Goal: Task Accomplishment & Management: Manage account settings

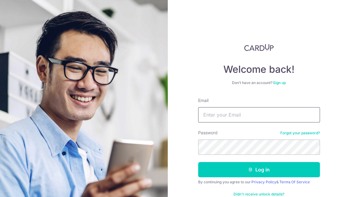
drag, startPoint x: 213, startPoint y: 116, endPoint x: 216, endPoint y: 113, distance: 4.3
click at [213, 116] on input "Email" at bounding box center [259, 114] width 122 height 15
type input "[EMAIL_ADDRESS][DOMAIN_NAME]"
click at [198, 162] on button "Log in" at bounding box center [259, 169] width 122 height 15
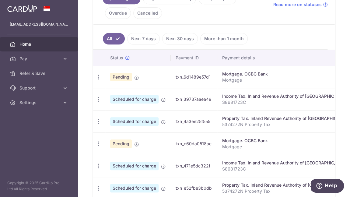
scroll to position [166, 0]
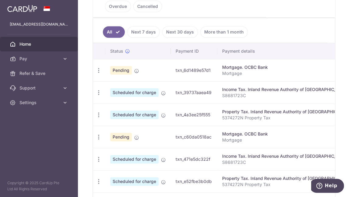
click at [170, 19] on ul "All Next 7 days Next 30 days More than 1 month" at bounding box center [210, 30] width 235 height 25
